Goal: Task Accomplishment & Management: Manage account settings

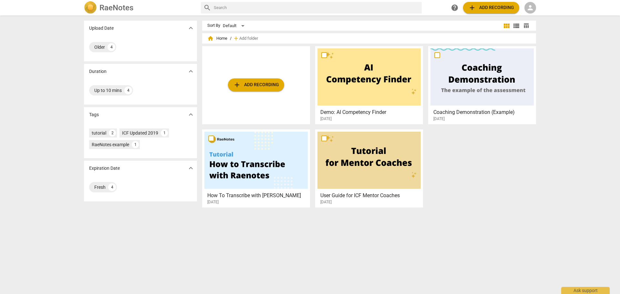
click at [528, 10] on span "person" at bounding box center [531, 8] width 8 height 8
click at [531, 16] on li "Login" at bounding box center [536, 16] width 23 height 16
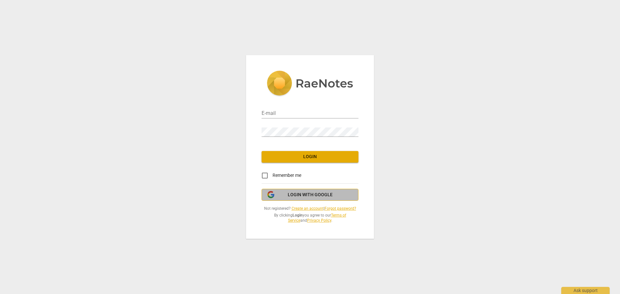
click at [291, 195] on span "Login with Google" at bounding box center [310, 195] width 45 height 6
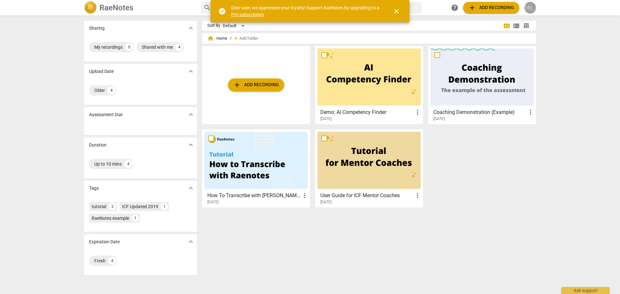
click at [530, 7] on div "[PERSON_NAME]" at bounding box center [531, 8] width 12 height 12
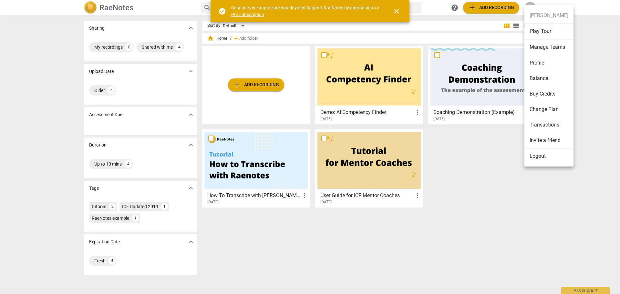
click at [531, 156] on li "Logout" at bounding box center [549, 157] width 49 height 16
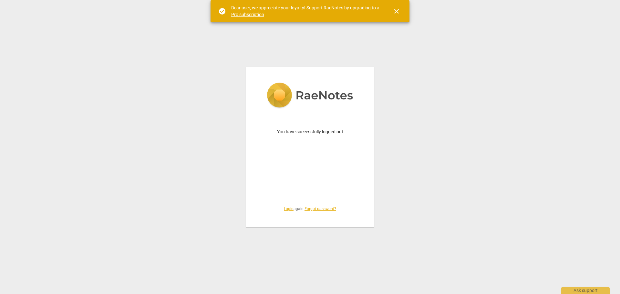
click at [289, 208] on link "Login" at bounding box center [289, 209] width 10 height 5
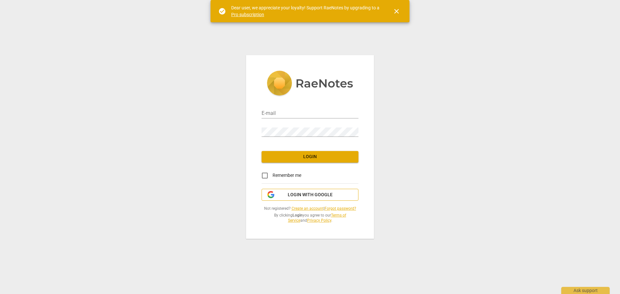
click at [290, 197] on span "Login with Google" at bounding box center [310, 195] width 45 height 6
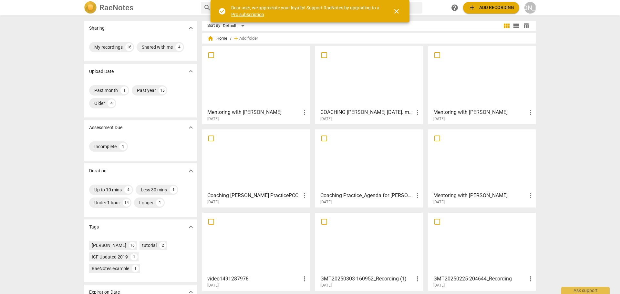
click at [373, 91] on div at bounding box center [369, 76] width 103 height 57
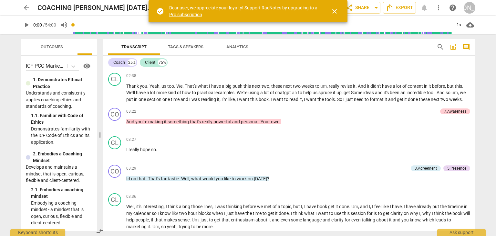
scroll to position [283, 0]
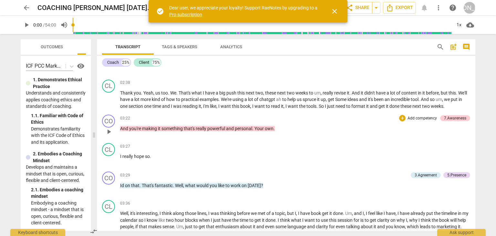
drag, startPoint x: 248, startPoint y: 133, endPoint x: 197, endPoint y: 131, distance: 51.1
click at [92, 135] on span at bounding box center [94, 135] width 4 height 202
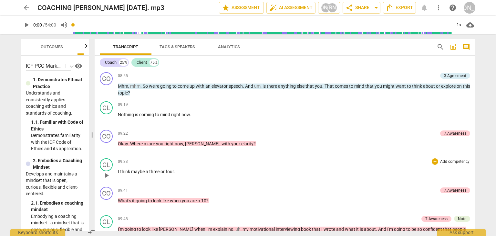
scroll to position [903, 0]
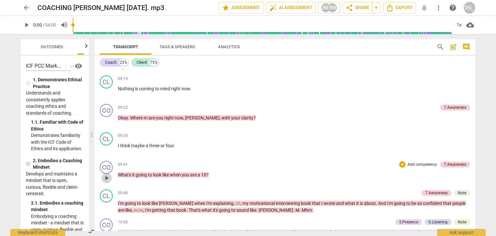
click at [105, 174] on span "play_arrow" at bounding box center [107, 178] width 8 height 8
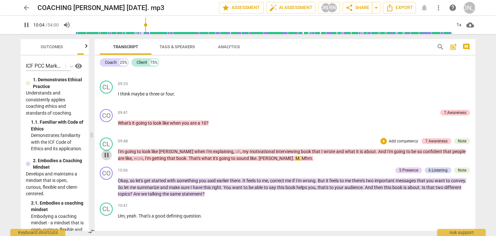
click at [110, 151] on span "pause" at bounding box center [107, 155] width 8 height 8
type input "605"
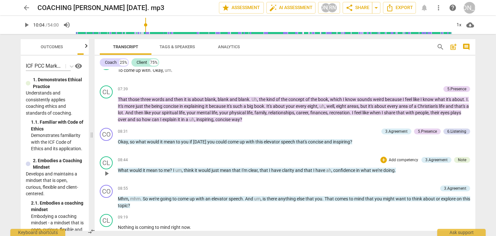
scroll to position [774, 0]
